Goal: Information Seeking & Learning: Learn about a topic

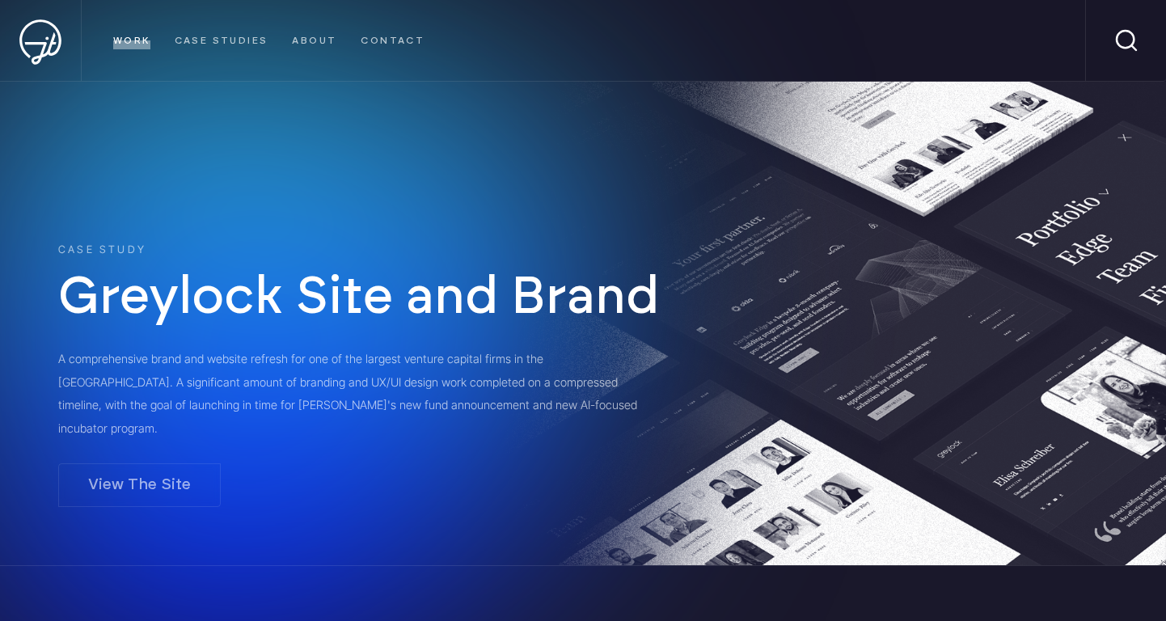
click at [134, 43] on link "WORK" at bounding box center [131, 40] width 37 height 17
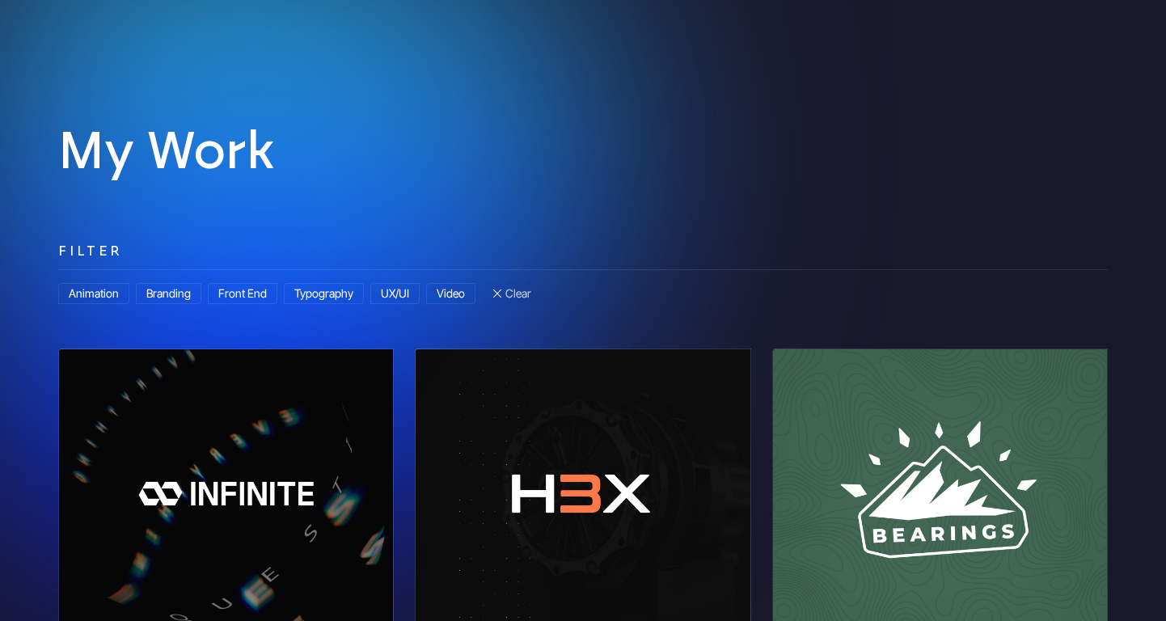
scroll to position [366, 0]
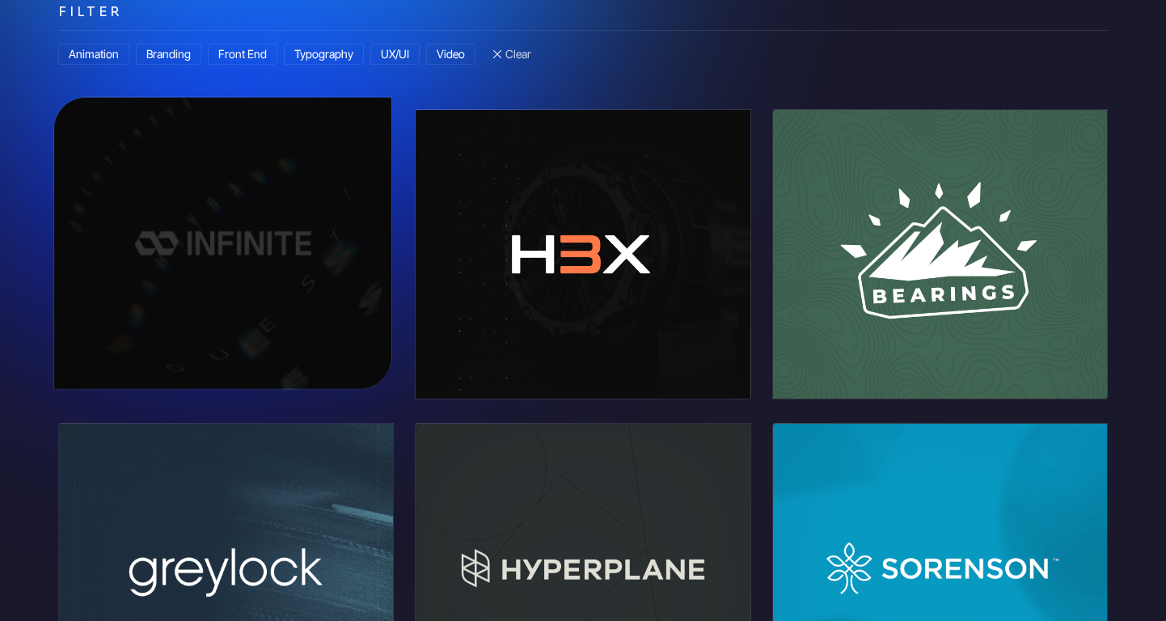
click at [197, 184] on link at bounding box center [222, 243] width 337 height 291
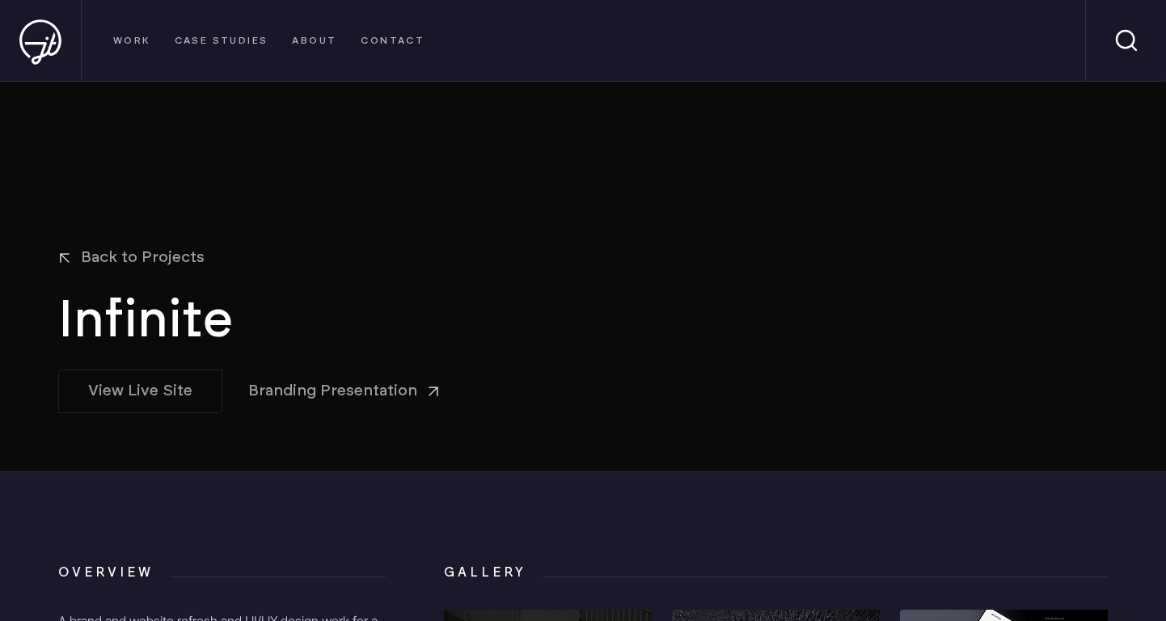
click at [130, 49] on nav "WORK CASE STUDIES About Contact" at bounding box center [584, 40] width 1004 height 81
click at [131, 39] on link "WORK" at bounding box center [131, 40] width 37 height 17
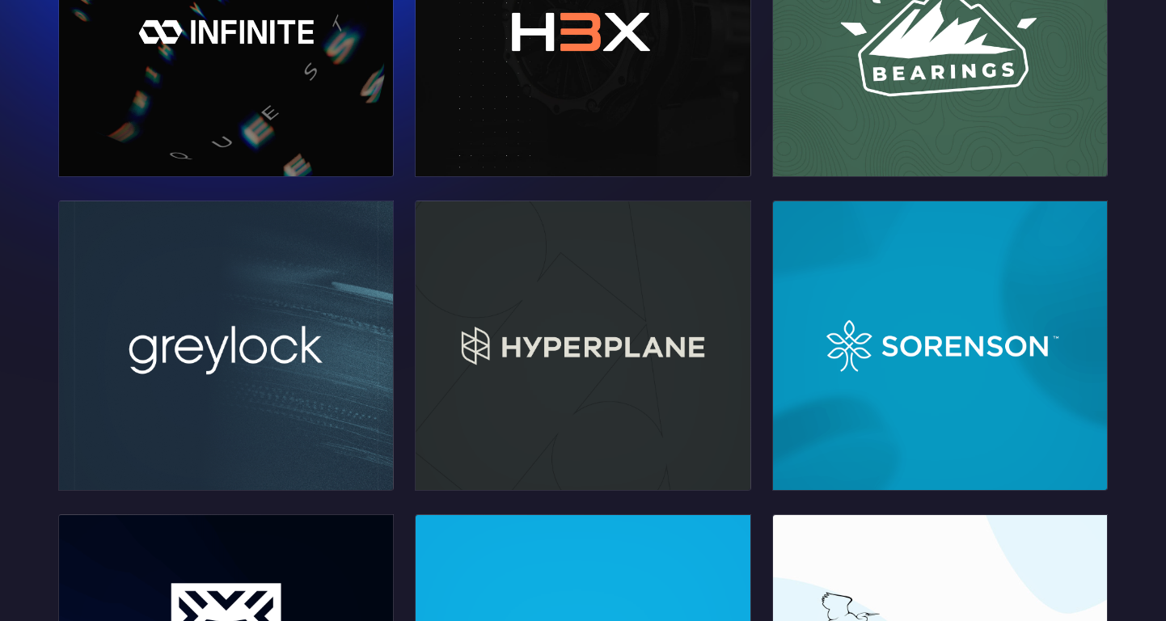
scroll to position [597, 0]
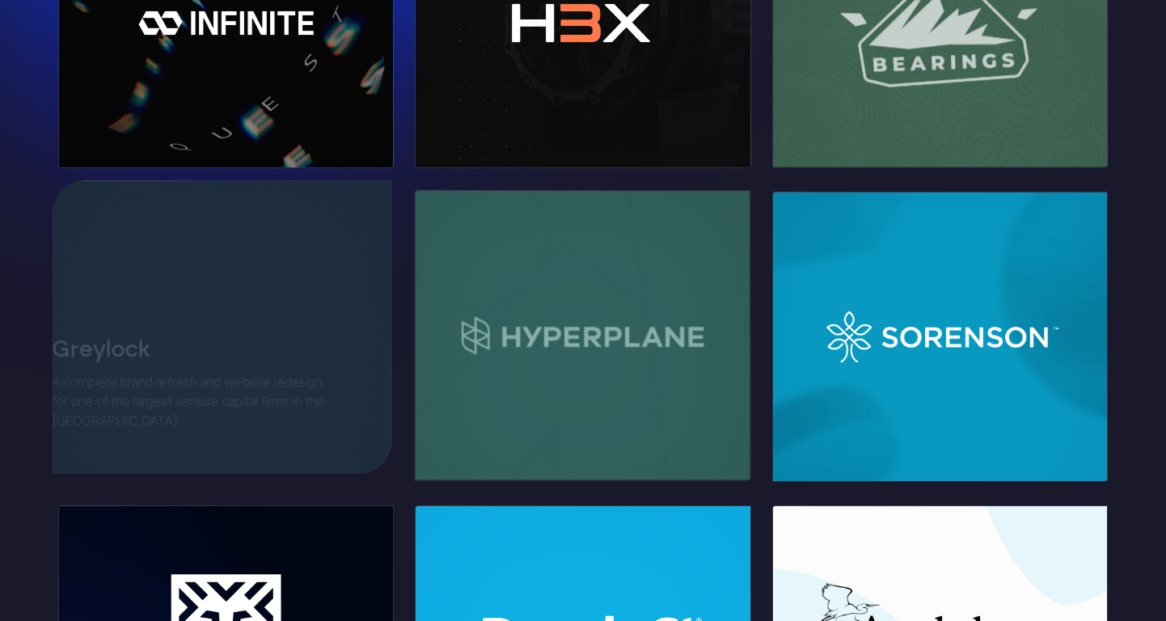
click at [300, 321] on link at bounding box center [222, 327] width 338 height 292
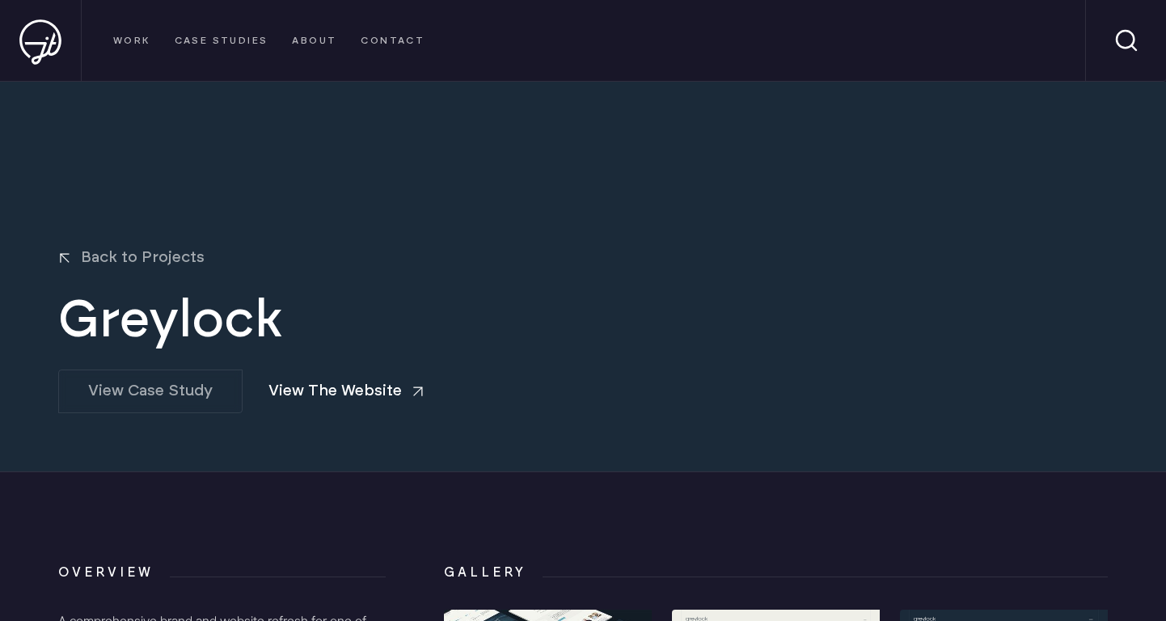
click at [353, 394] on link "View The Website" at bounding box center [347, 391] width 156 height 42
click at [209, 393] on link "View Case Study" at bounding box center [150, 392] width 184 height 44
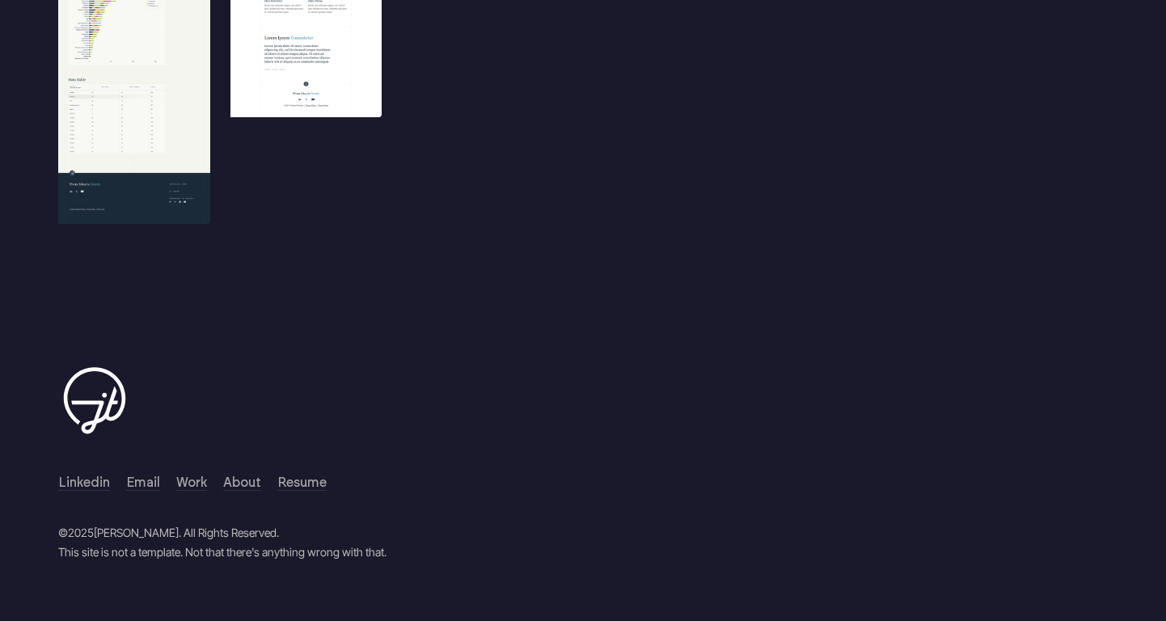
scroll to position [6353, 0]
